Goal: Transaction & Acquisition: Download file/media

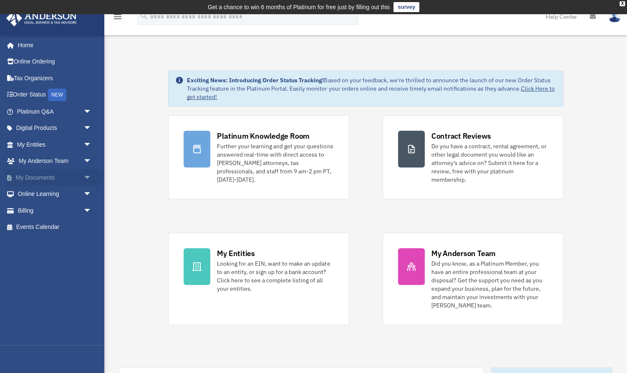
click at [88, 174] on span "arrow_drop_down" at bounding box center [91, 177] width 17 height 17
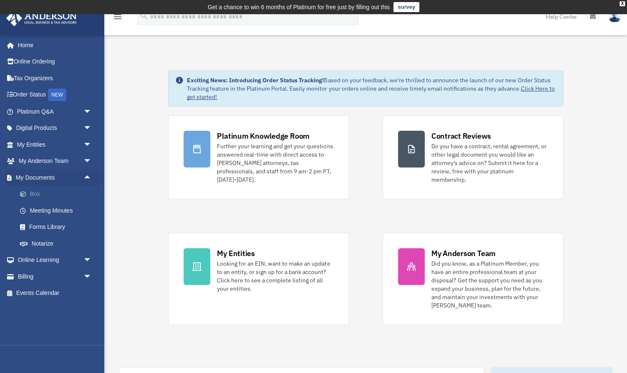
click at [34, 194] on link "Box" at bounding box center [58, 194] width 93 height 17
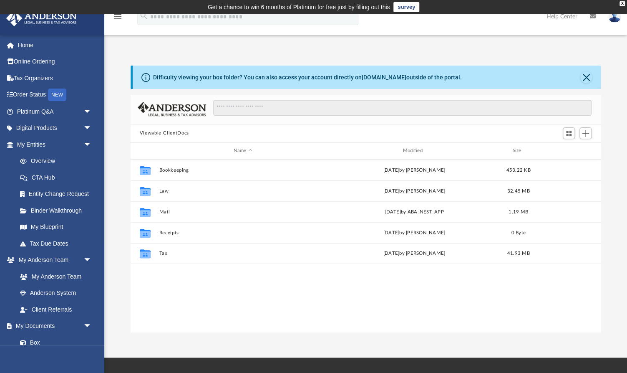
scroll to position [189, 471]
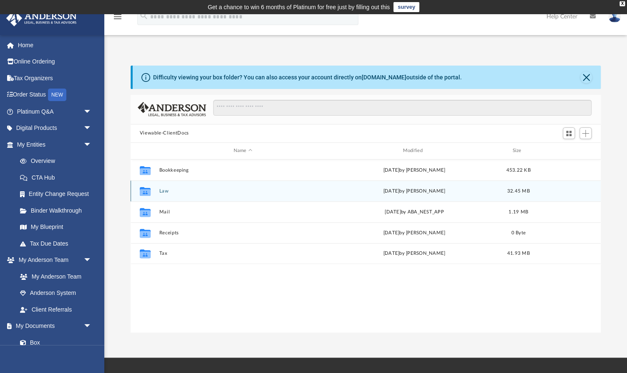
click at [164, 195] on div "Collaborated Folder Law [DATE] by [PERSON_NAME] 32.45 MB" at bounding box center [366, 190] width 470 height 21
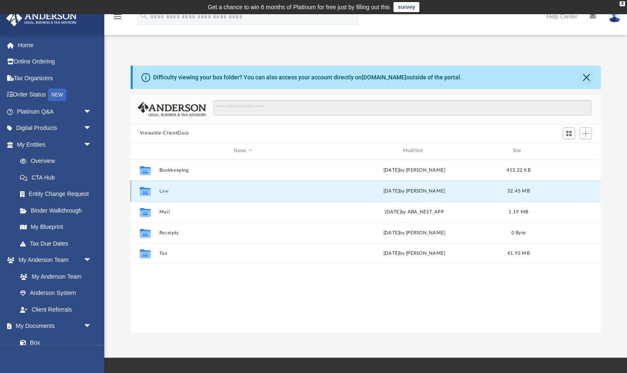
click at [164, 192] on button "Law" at bounding box center [243, 190] width 168 height 5
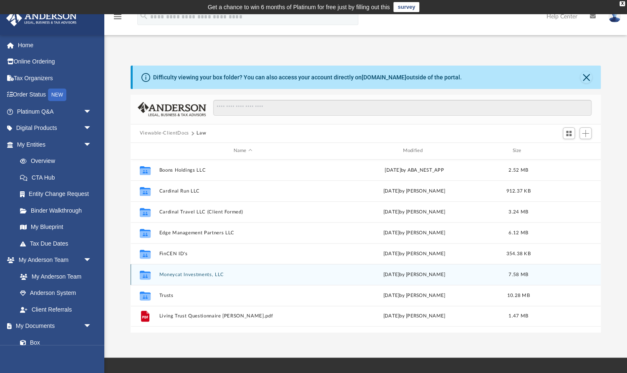
click at [188, 274] on button "Moneycat Investments, LLC" at bounding box center [243, 274] width 168 height 5
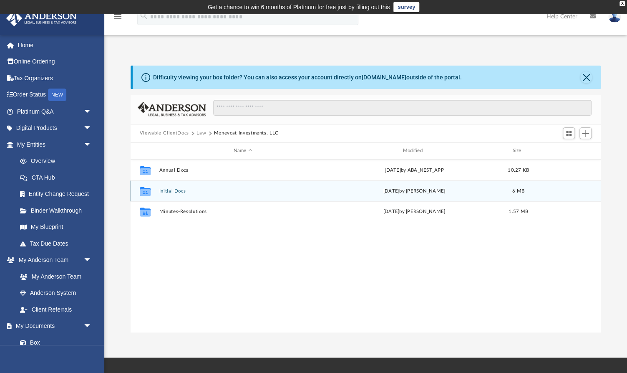
click at [178, 191] on button "Initial Docs" at bounding box center [243, 190] width 168 height 5
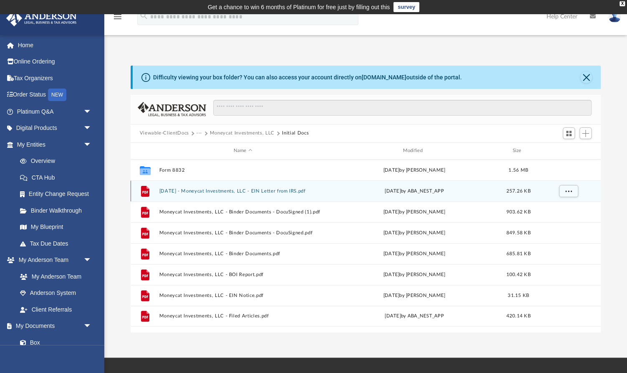
click at [288, 191] on button "2024.05.21 - Moneycat Investments, LLC - EIN Letter from IRS.pdf" at bounding box center [243, 190] width 168 height 5
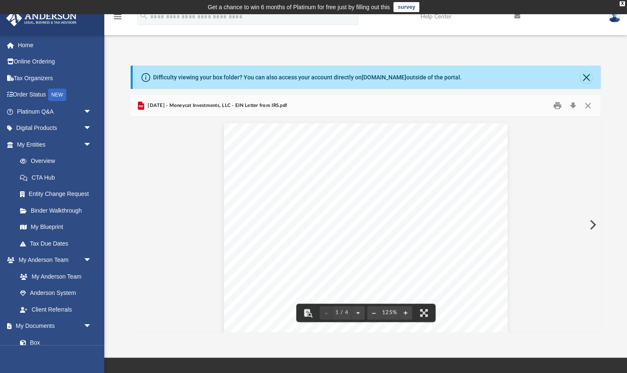
scroll to position [0, 0]
click at [586, 106] on button "Close" at bounding box center [588, 105] width 15 height 13
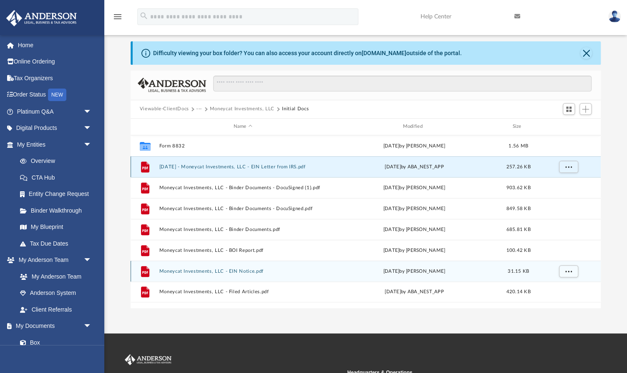
scroll to position [26, 0]
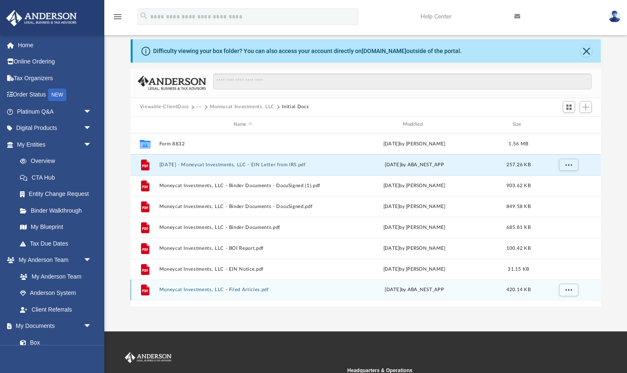
click at [246, 288] on button "Moneycat Investments, LLC - Filed Articles.pdf" at bounding box center [243, 289] width 168 height 5
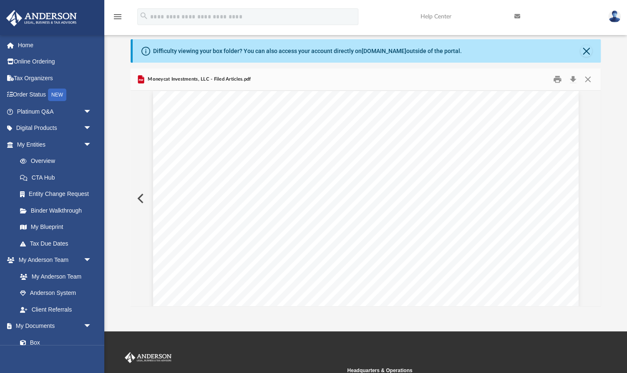
scroll to position [6, 0]
